Goal: Information Seeking & Learning: Learn about a topic

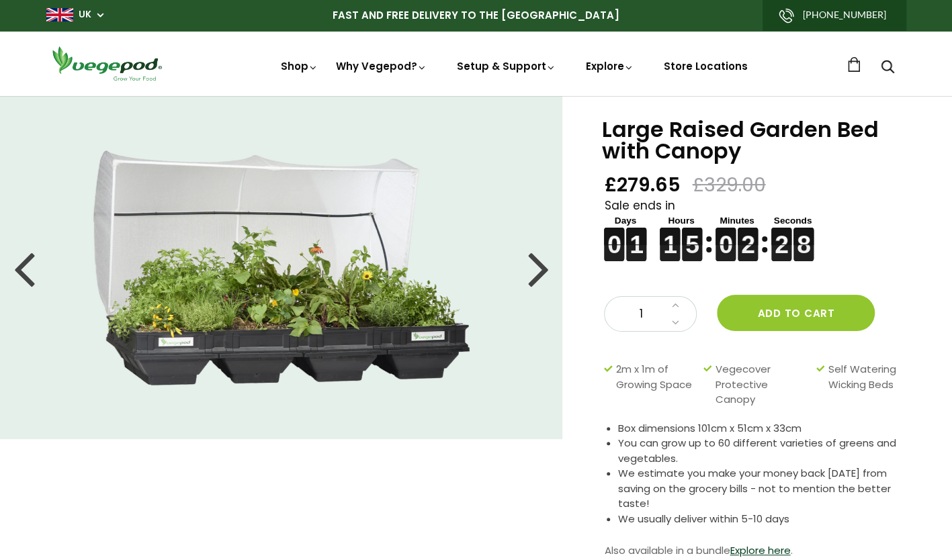
click at [545, 271] on div at bounding box center [537, 268] width 21 height 60
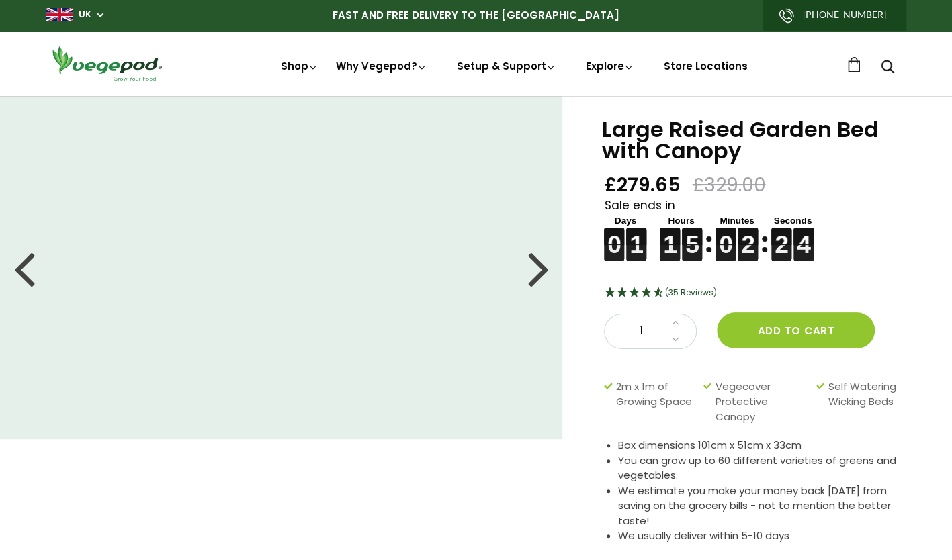
click at [545, 271] on div at bounding box center [537, 268] width 21 height 60
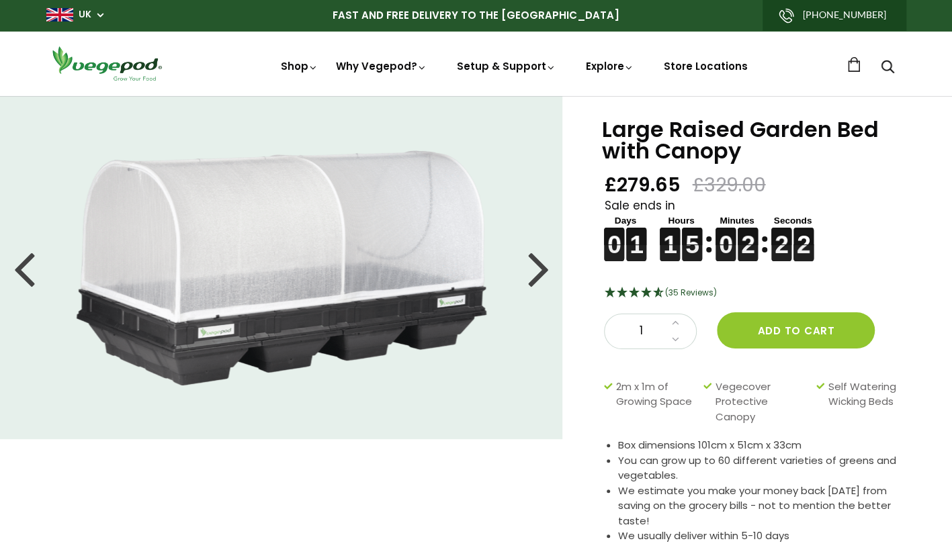
click at [545, 271] on div at bounding box center [537, 268] width 21 height 60
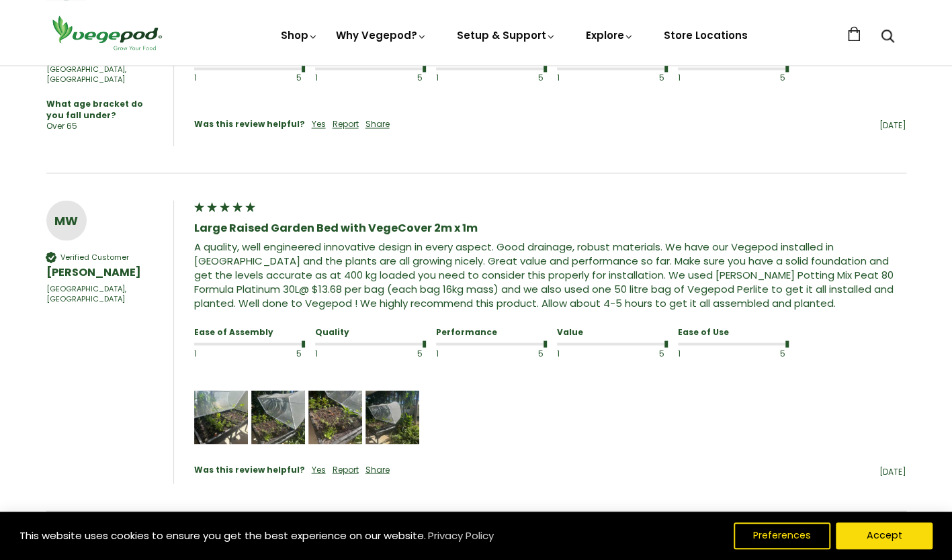
scroll to position [1275, 0]
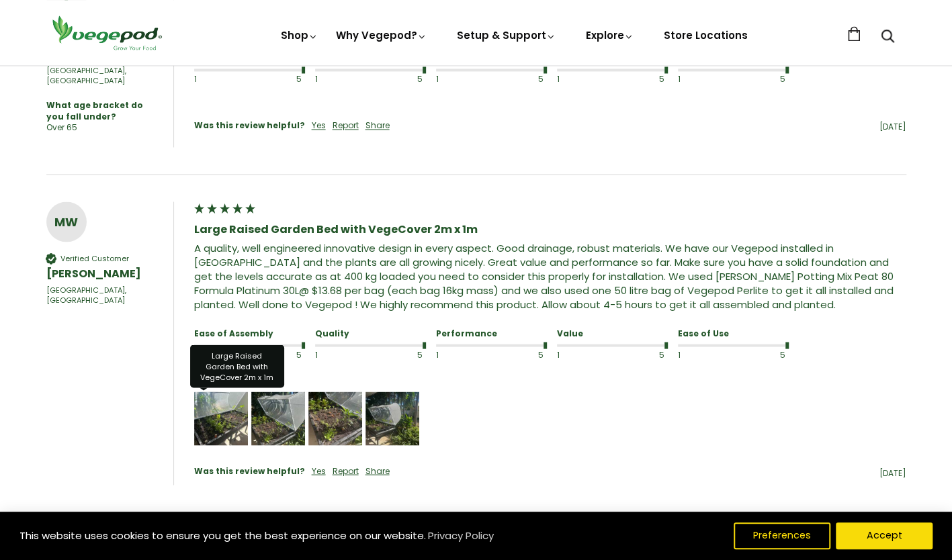
click at [221, 392] on img "Media uploaded by this customer." at bounding box center [221, 419] width 54 height 54
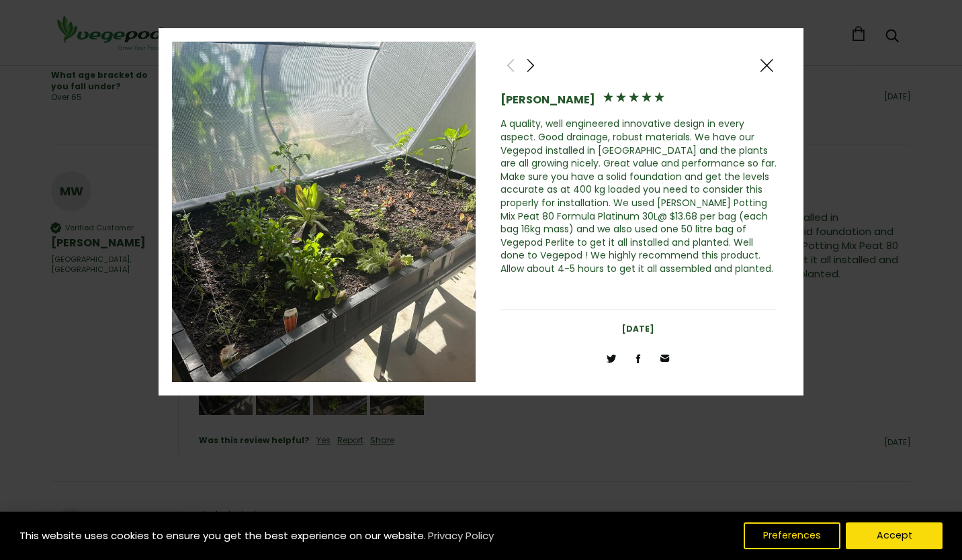
click at [530, 66] on span at bounding box center [531, 65] width 16 height 17
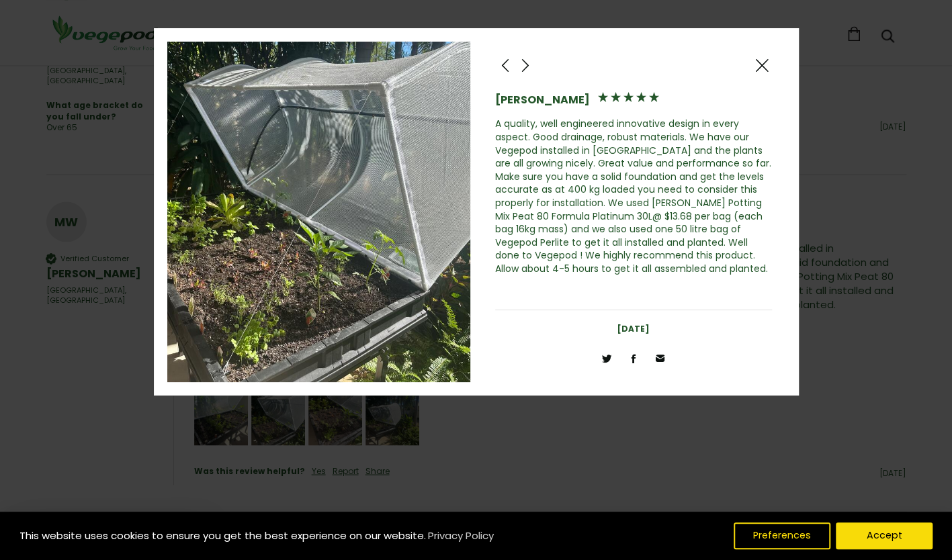
click at [530, 66] on span at bounding box center [525, 65] width 16 height 17
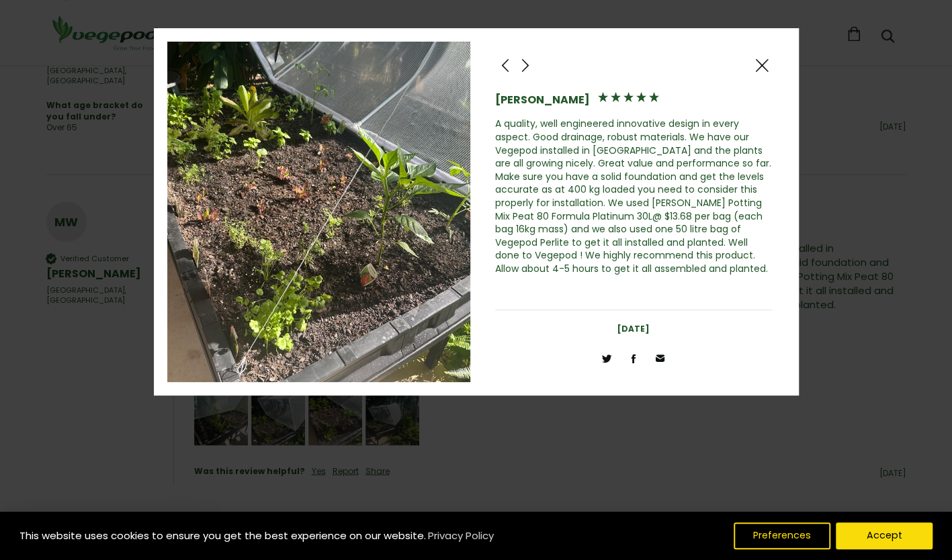
click at [529, 69] on span at bounding box center [525, 65] width 16 height 17
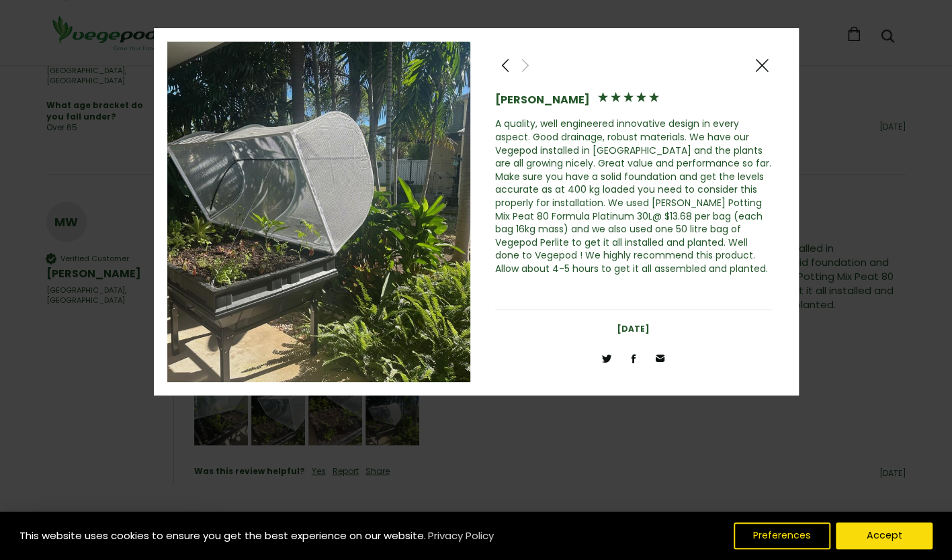
click at [529, 69] on span at bounding box center [525, 65] width 16 height 17
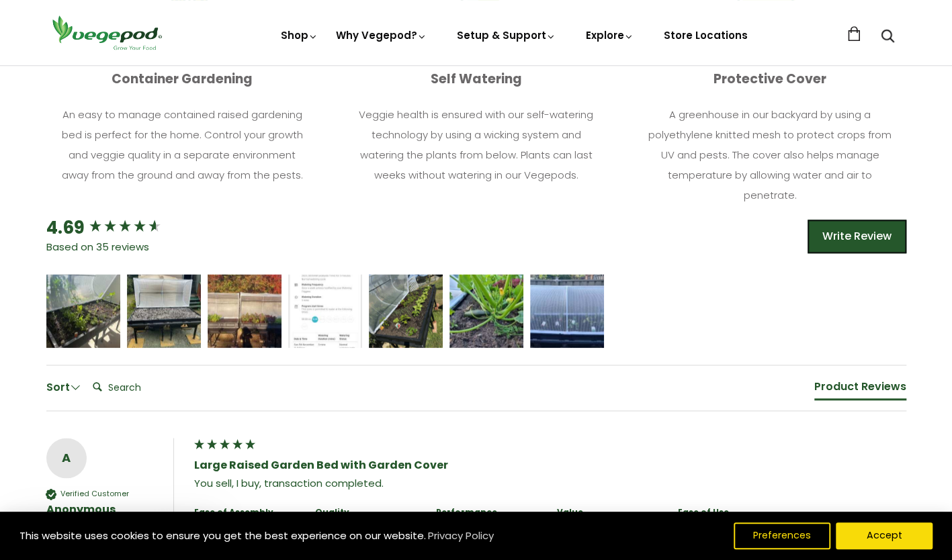
click at [529, 69] on div "Self Watering Veggie health is ensured with our self-watering technology by usi…" at bounding box center [476, 126] width 272 height 119
click at [498, 297] on span "5 star rating" at bounding box center [485, 305] width 50 height 16
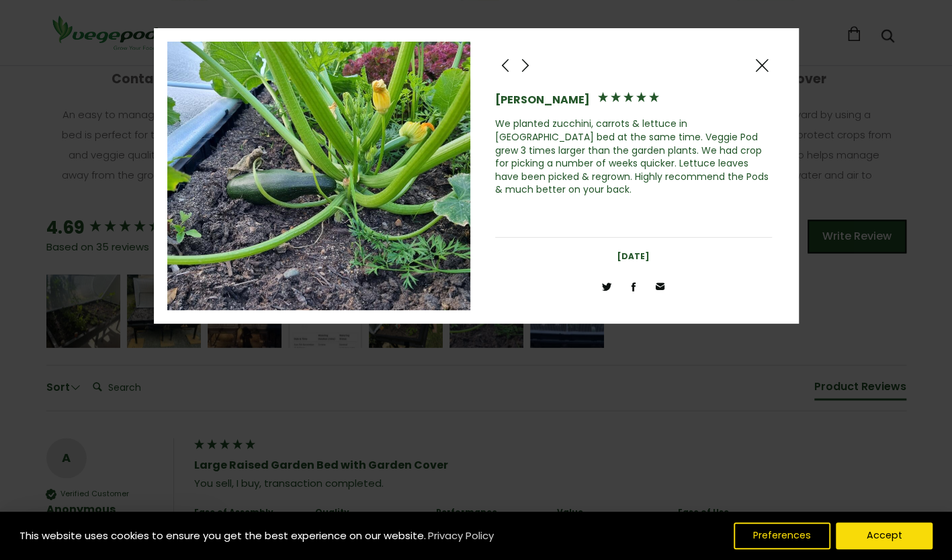
click at [524, 64] on span at bounding box center [525, 65] width 16 height 17
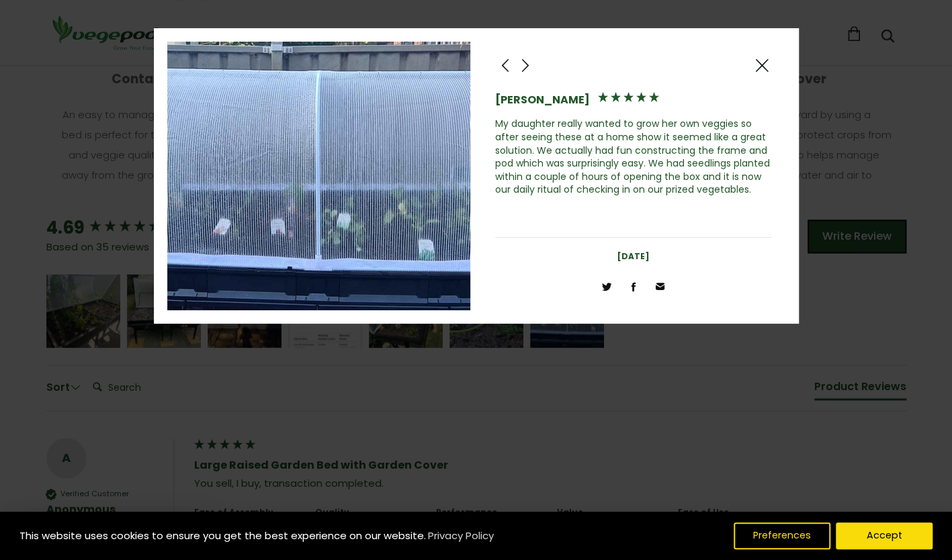
click at [524, 64] on span at bounding box center [525, 65] width 16 height 17
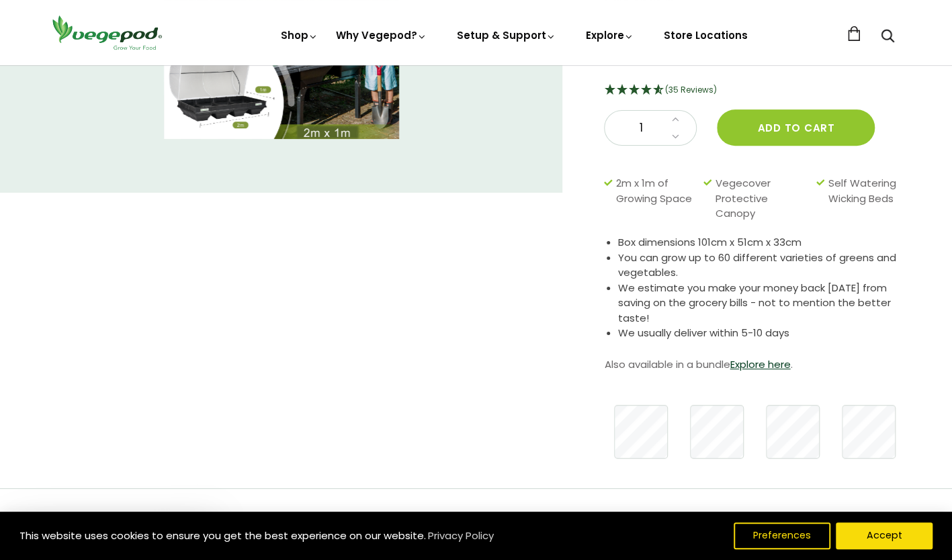
scroll to position [0, 0]
